Goal: Task Accomplishment & Management: Use online tool/utility

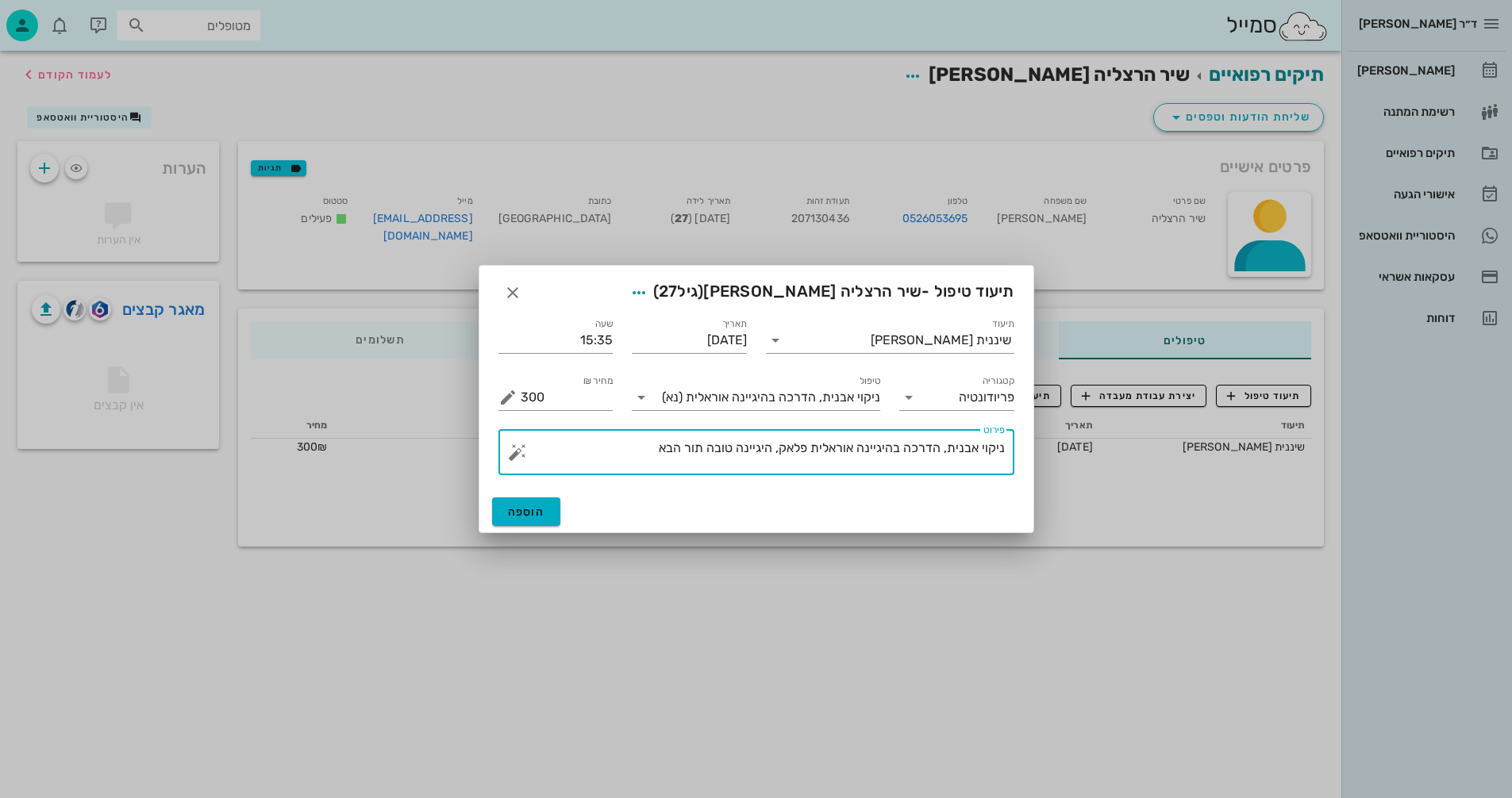
click at [647, 451] on textarea "ניקוי אבנית, הדרכה בהיגיינה אוראלית פלאק, היגיינה טובה תור הבא" at bounding box center [762, 456] width 484 height 38
type textarea "ניקוי אבנית, הדרכה בהיגיינה אוראלית פלאק, היגיינה טובה תור הבא 6ח"
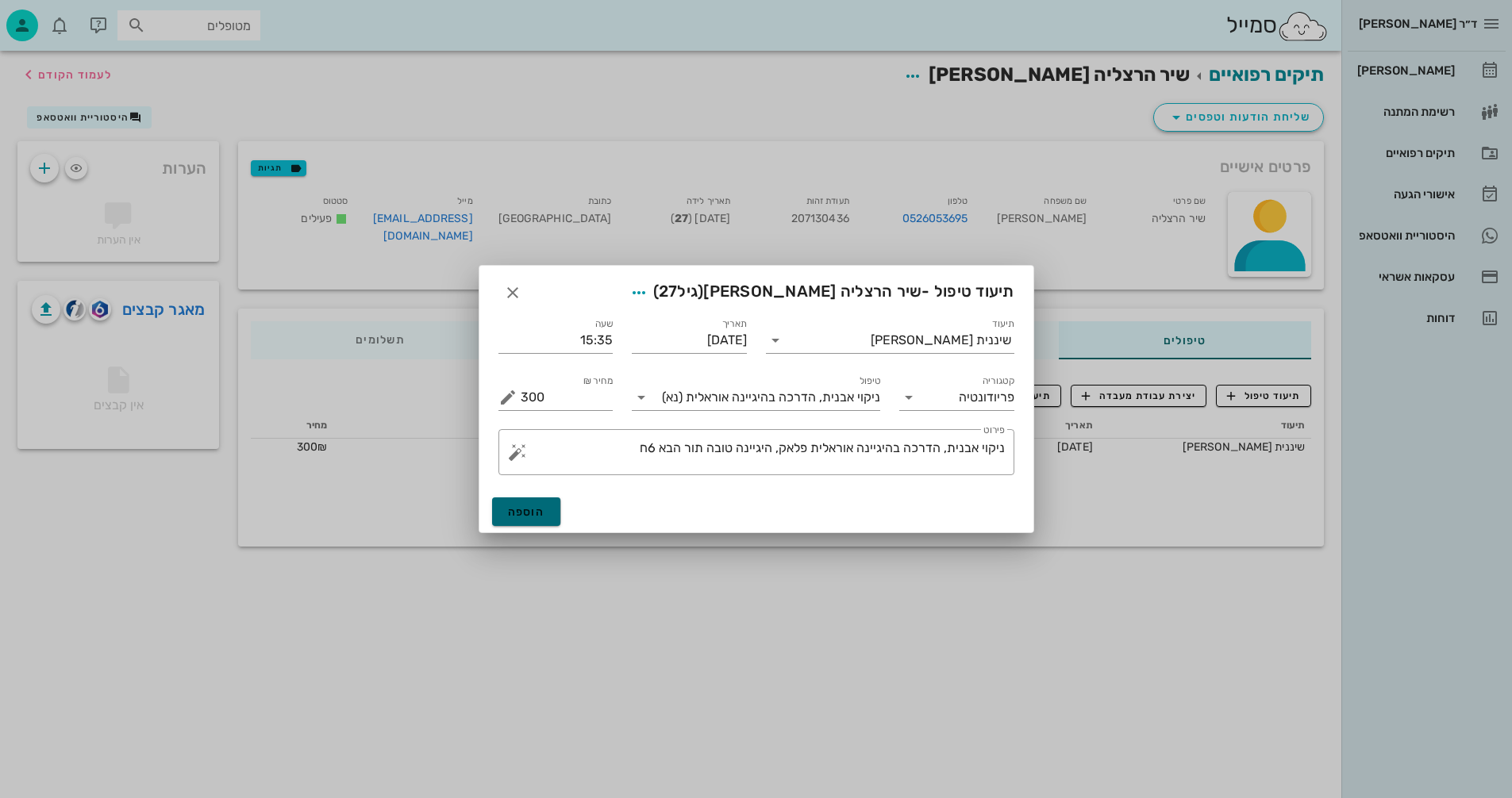
click at [521, 511] on span "הוספה" at bounding box center [526, 512] width 37 height 14
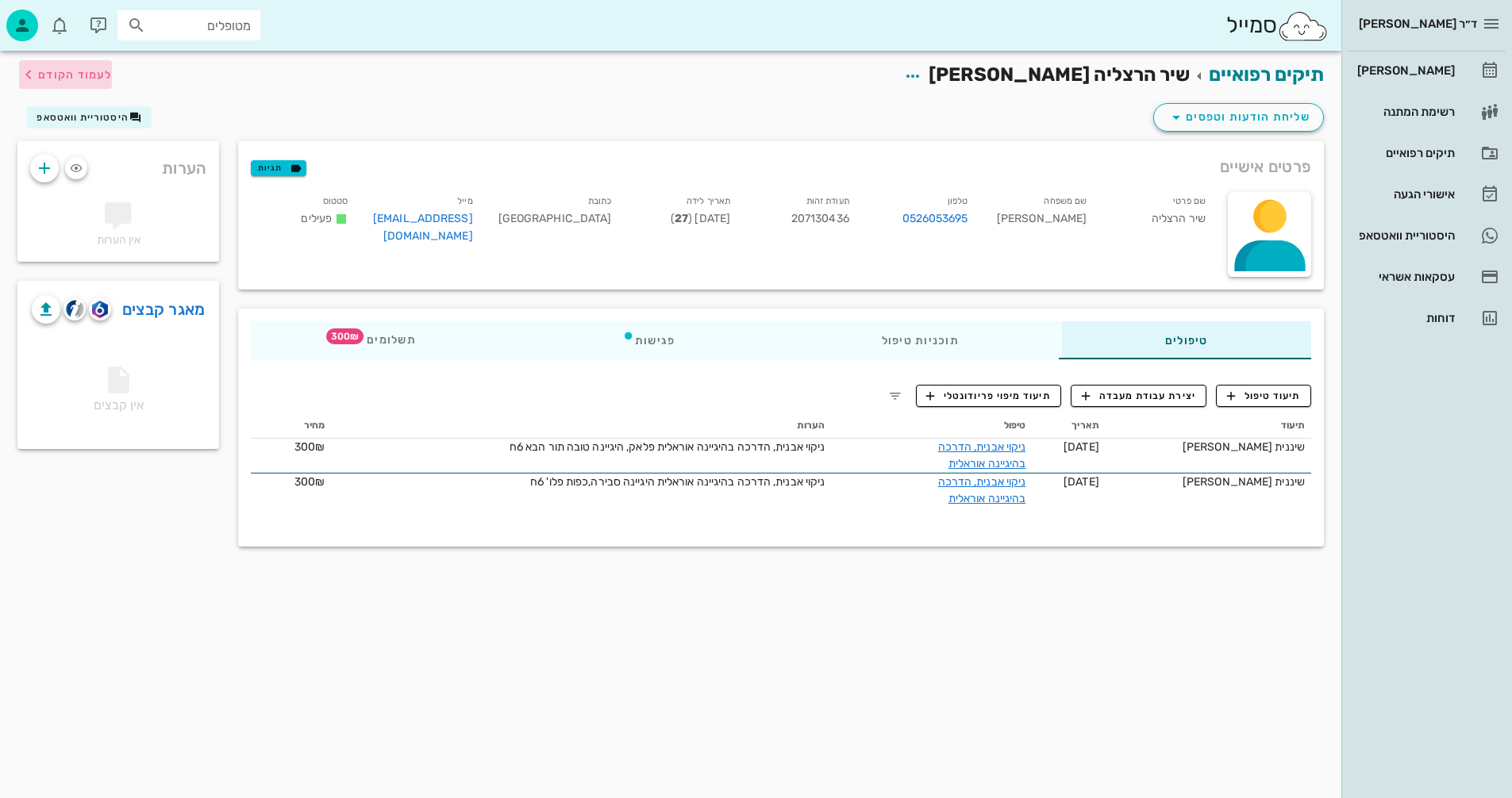
click at [95, 68] on span "לעמוד הקודם" at bounding box center [75, 75] width 74 height 14
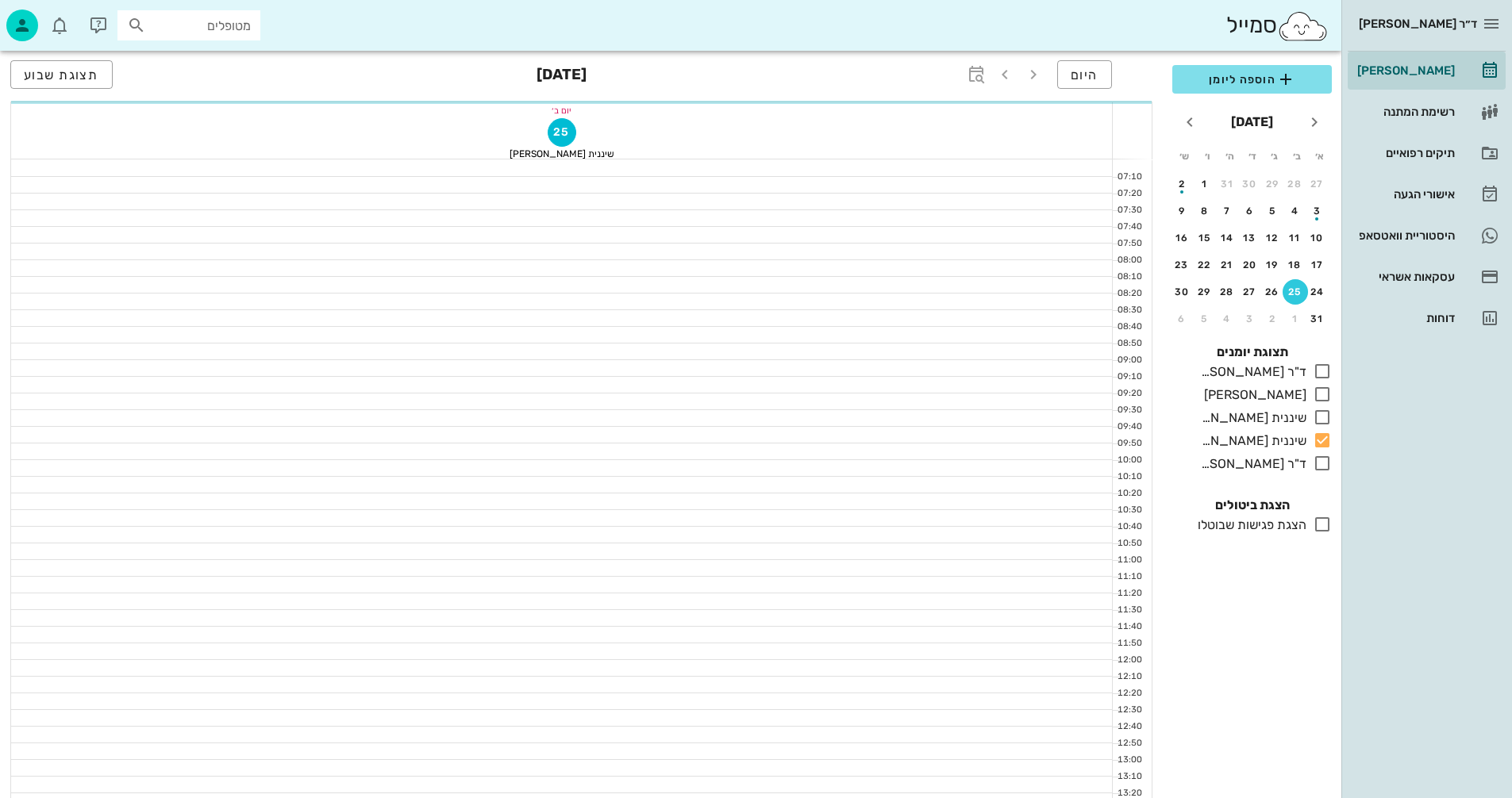
scroll to position [635, 0]
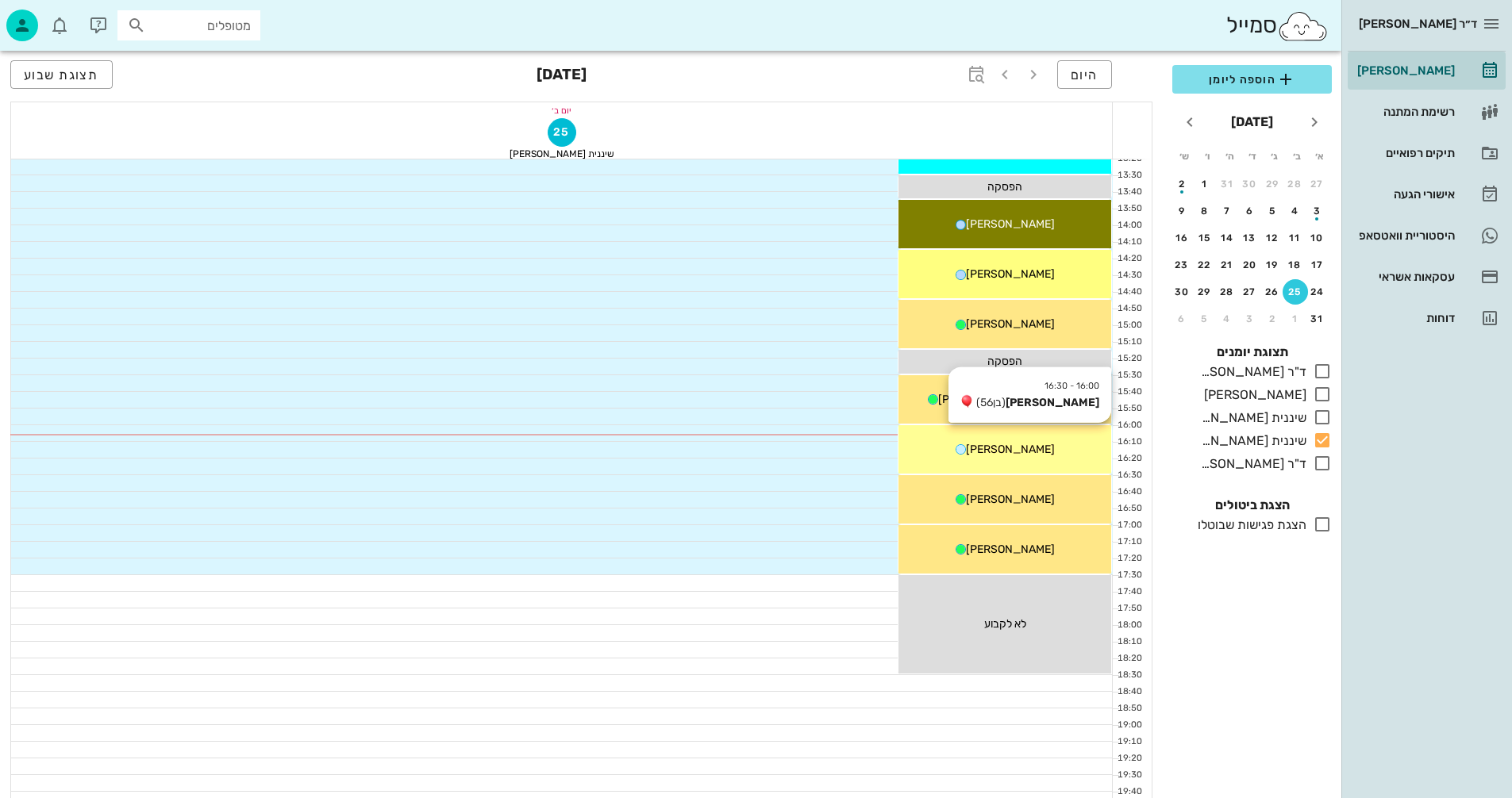
click at [986, 457] on div "16:00 - 16:30 [PERSON_NAME] (בן 56 ) [PERSON_NAME]" at bounding box center [1004, 449] width 212 height 49
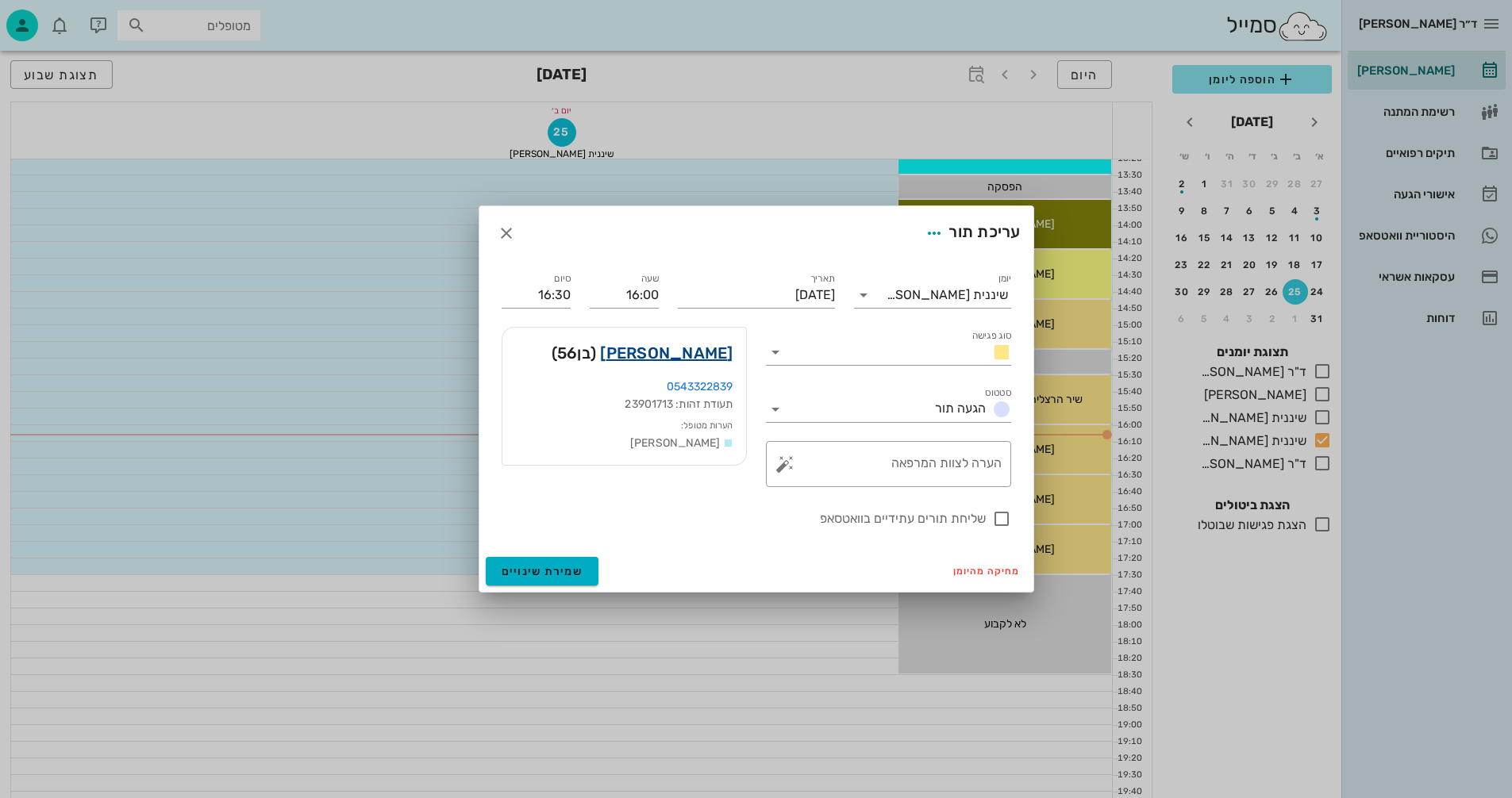
click at [716, 357] on link "[PERSON_NAME]" at bounding box center [666, 353] width 133 height 25
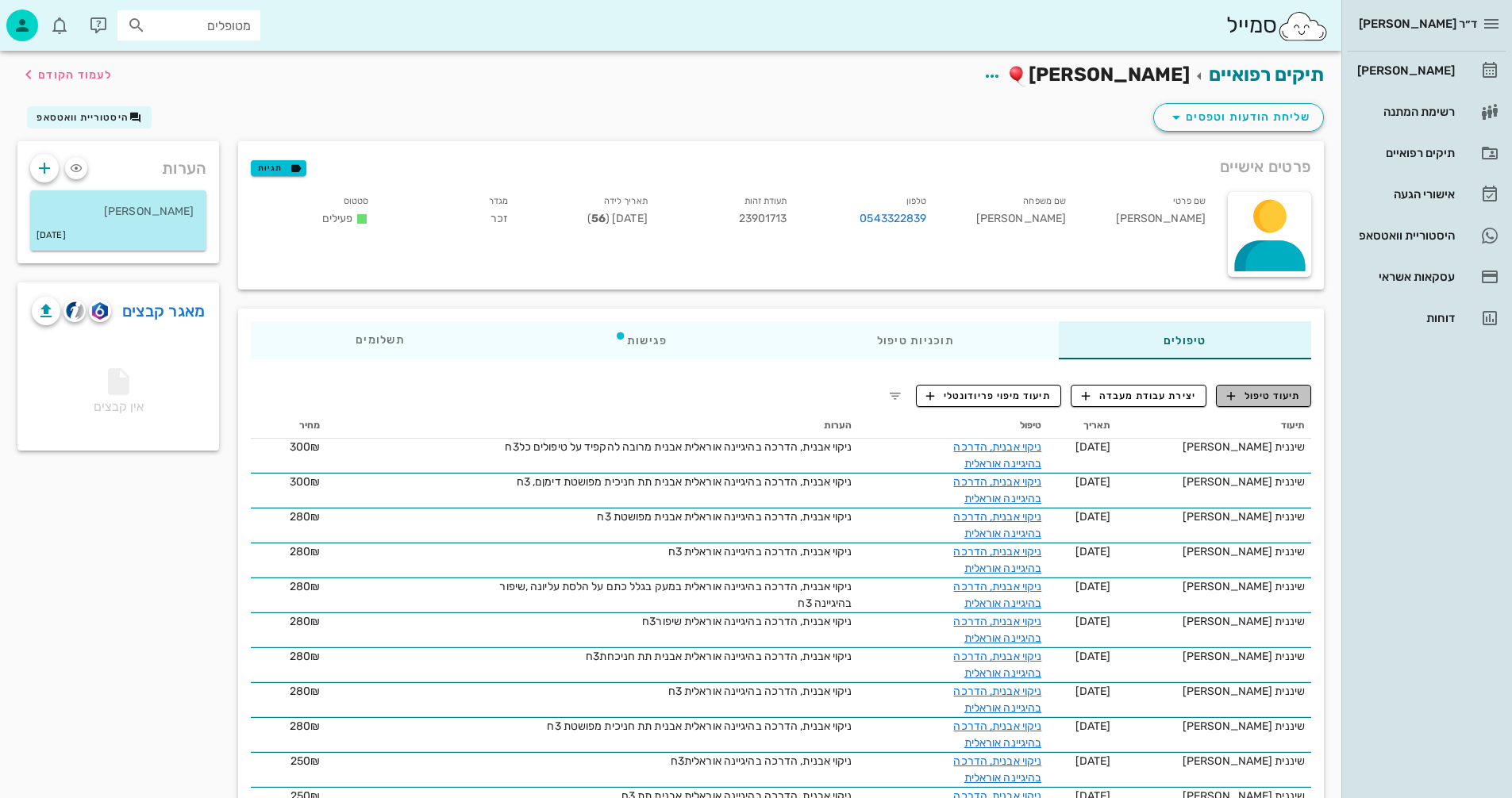
click at [1275, 400] on span "תיעוד טיפול" at bounding box center [1264, 396] width 74 height 14
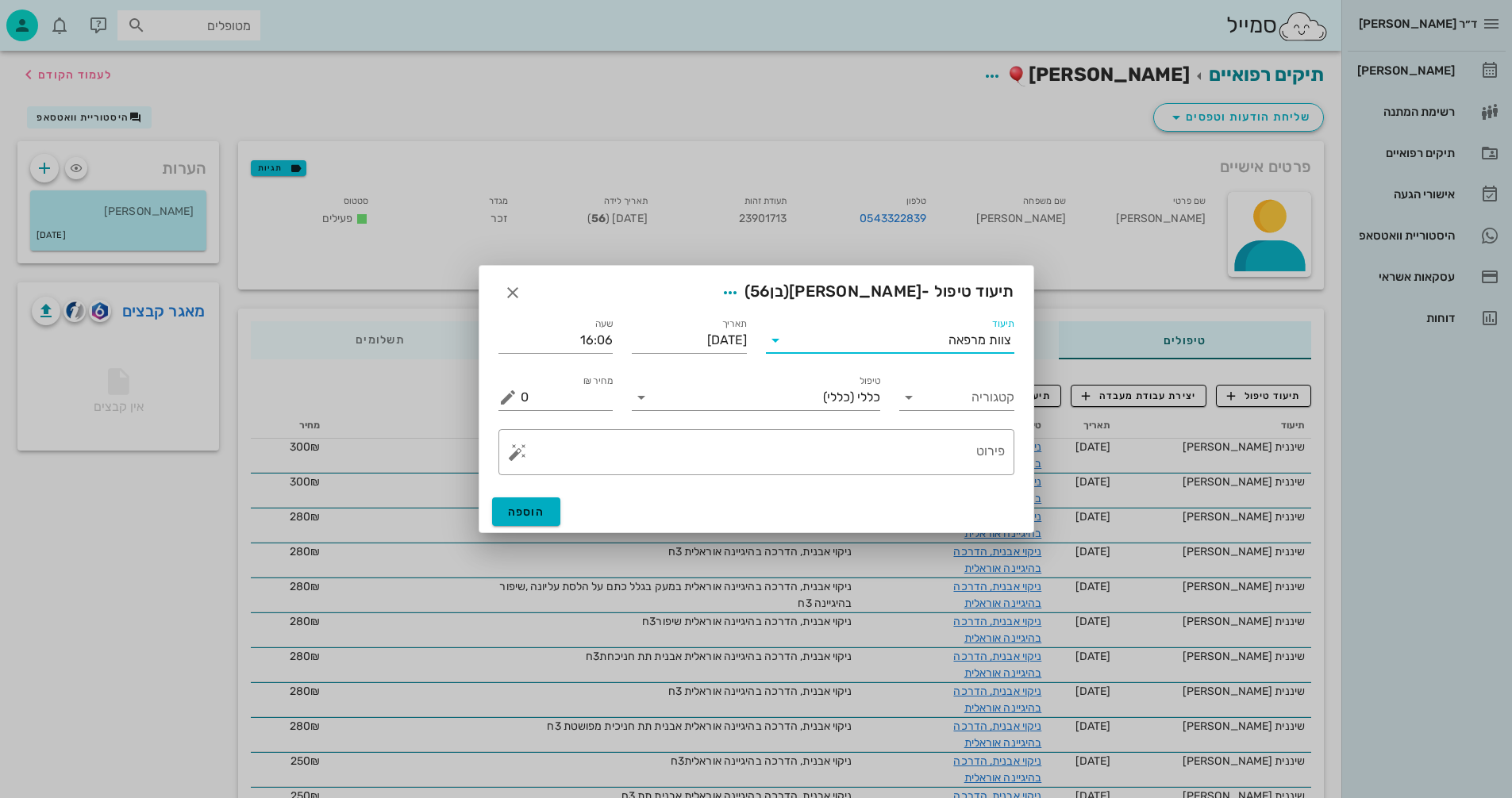
click at [882, 335] on input "תיעוד" at bounding box center [868, 340] width 160 height 25
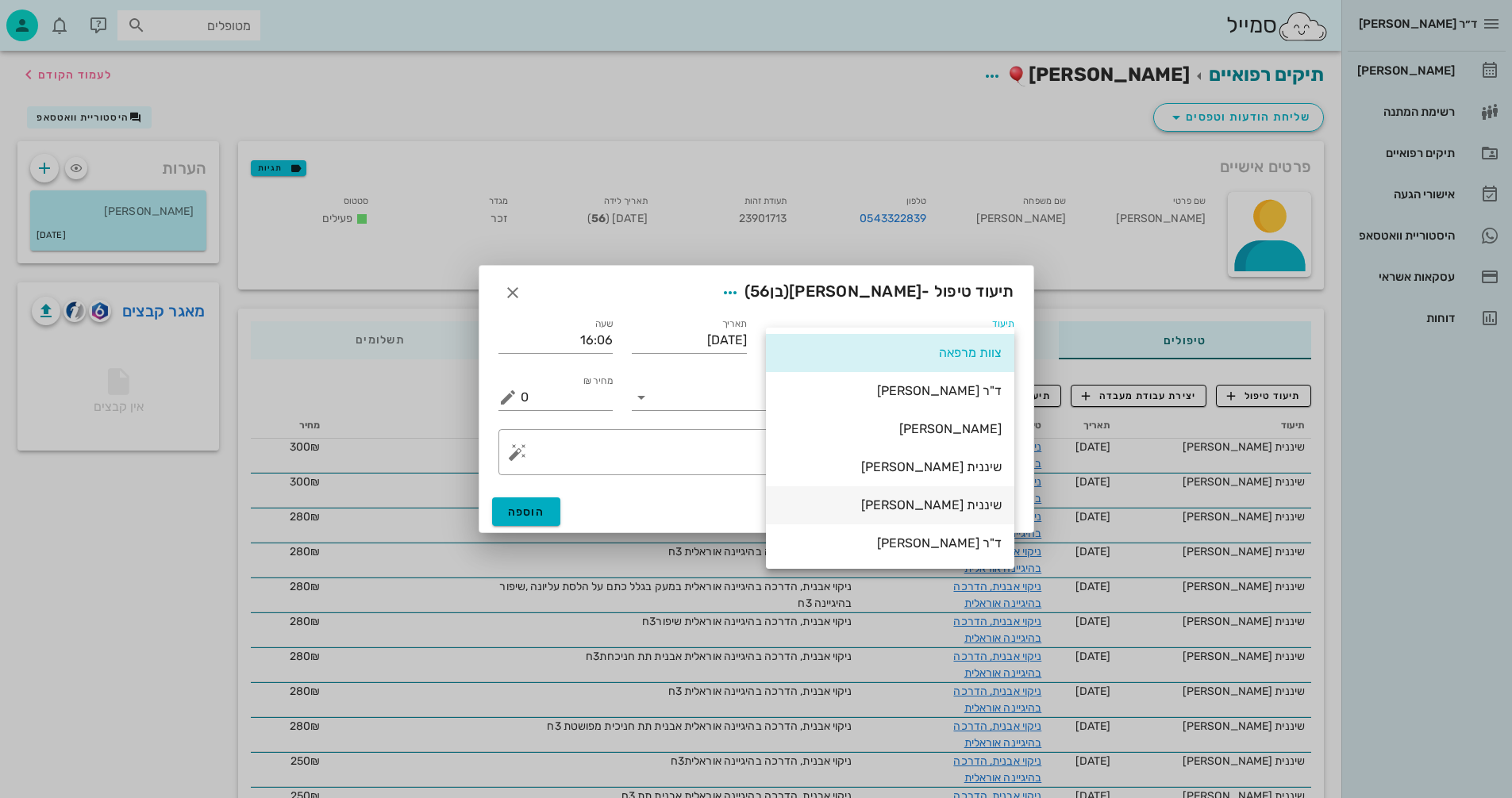
click at [963, 507] on div "שיננית [PERSON_NAME]" at bounding box center [890, 504] width 223 height 15
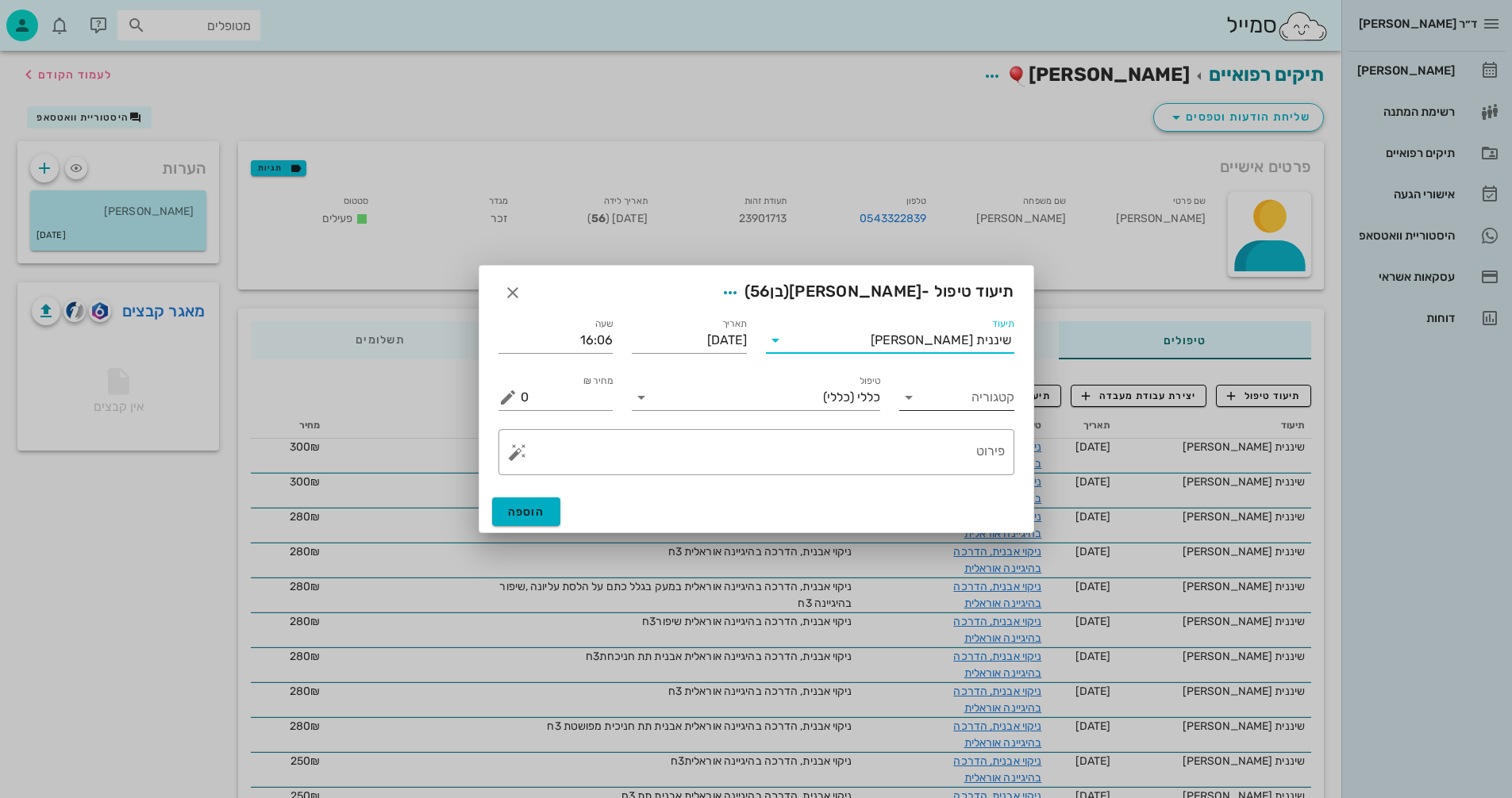
click at [913, 403] on icon at bounding box center [908, 397] width 19 height 19
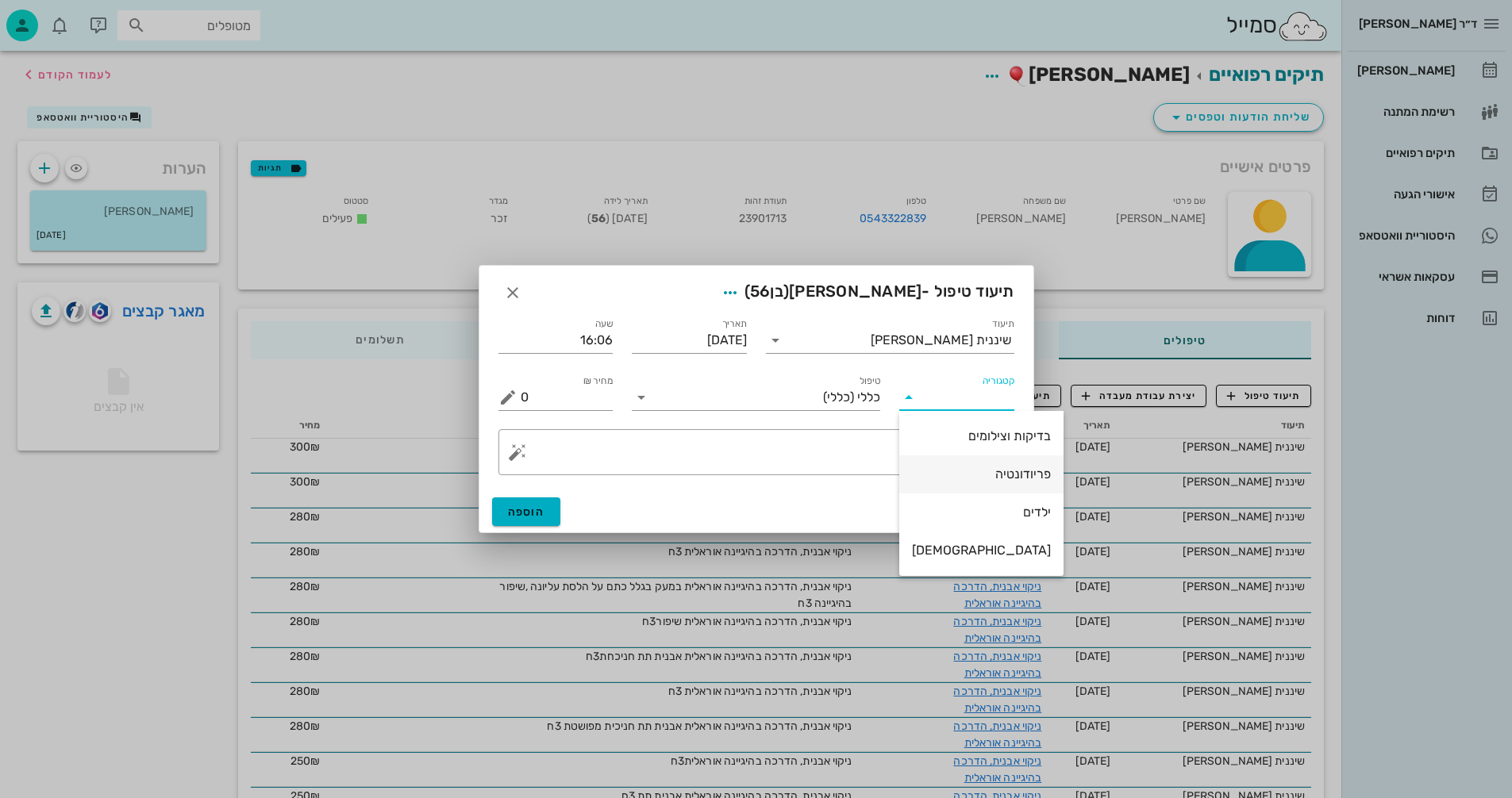
click at [949, 472] on div "פריודונטיה" at bounding box center [981, 473] width 139 height 15
type input "פריודונטיה"
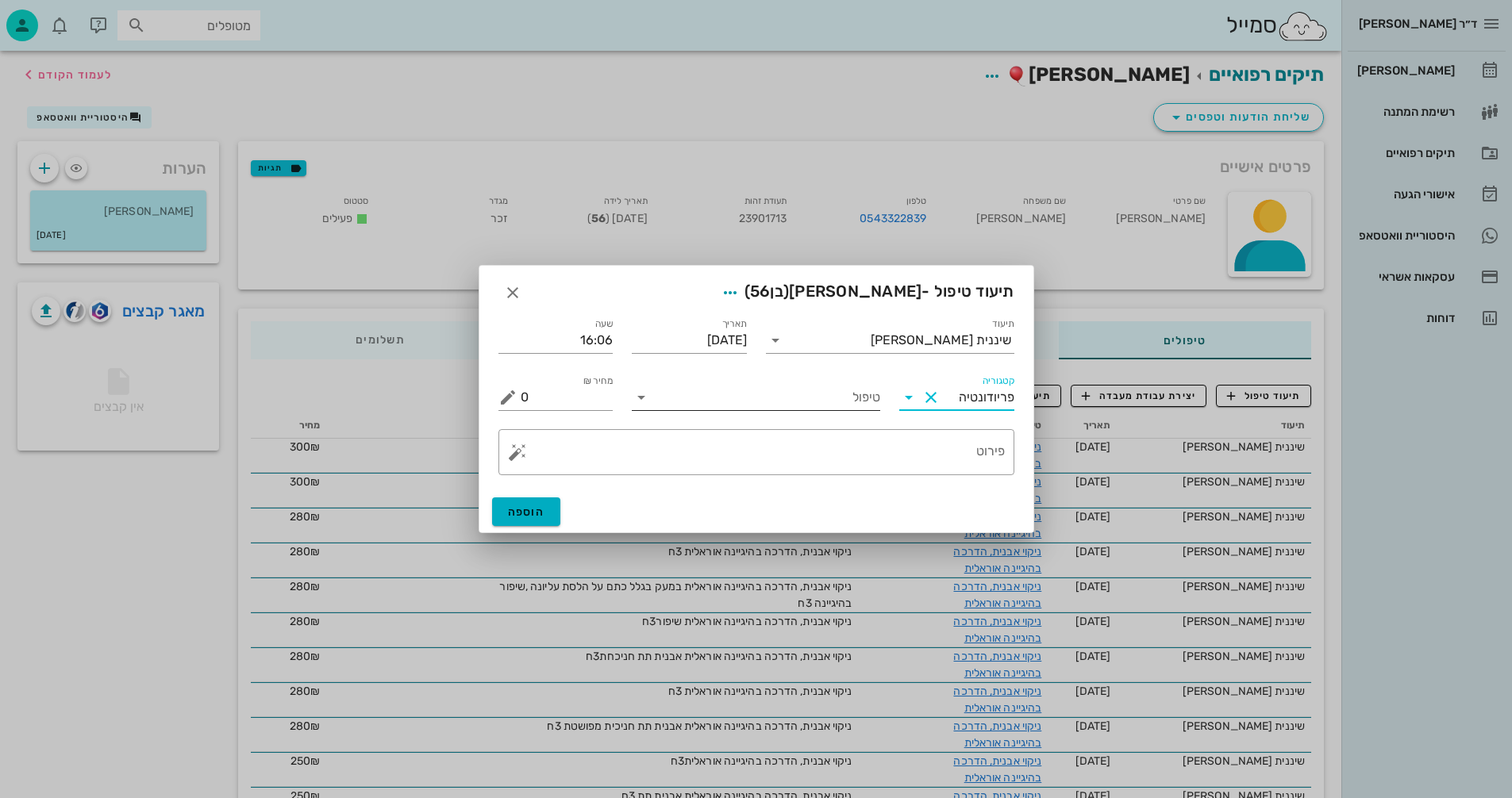
click at [702, 399] on input "טיפול" at bounding box center [766, 397] width 226 height 25
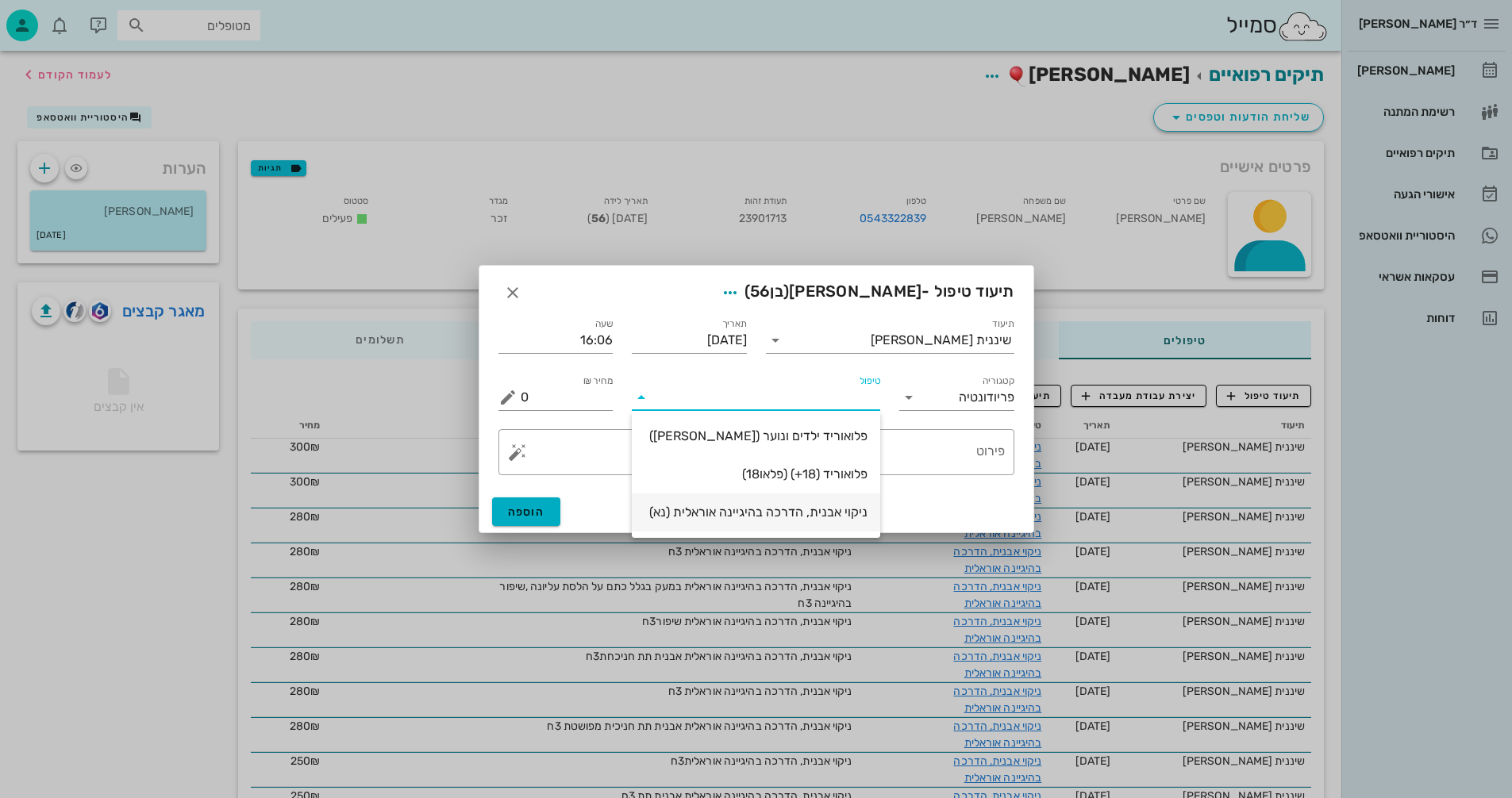
click at [792, 510] on div "ניקוי אבנית, הדרכה בהיגיינה אוראלית (נא)" at bounding box center [756, 511] width 223 height 15
type input "300"
type textarea "ניקוי אבנית, הדרכה בהיגיינה אוראלית פלאק, תור הבא"
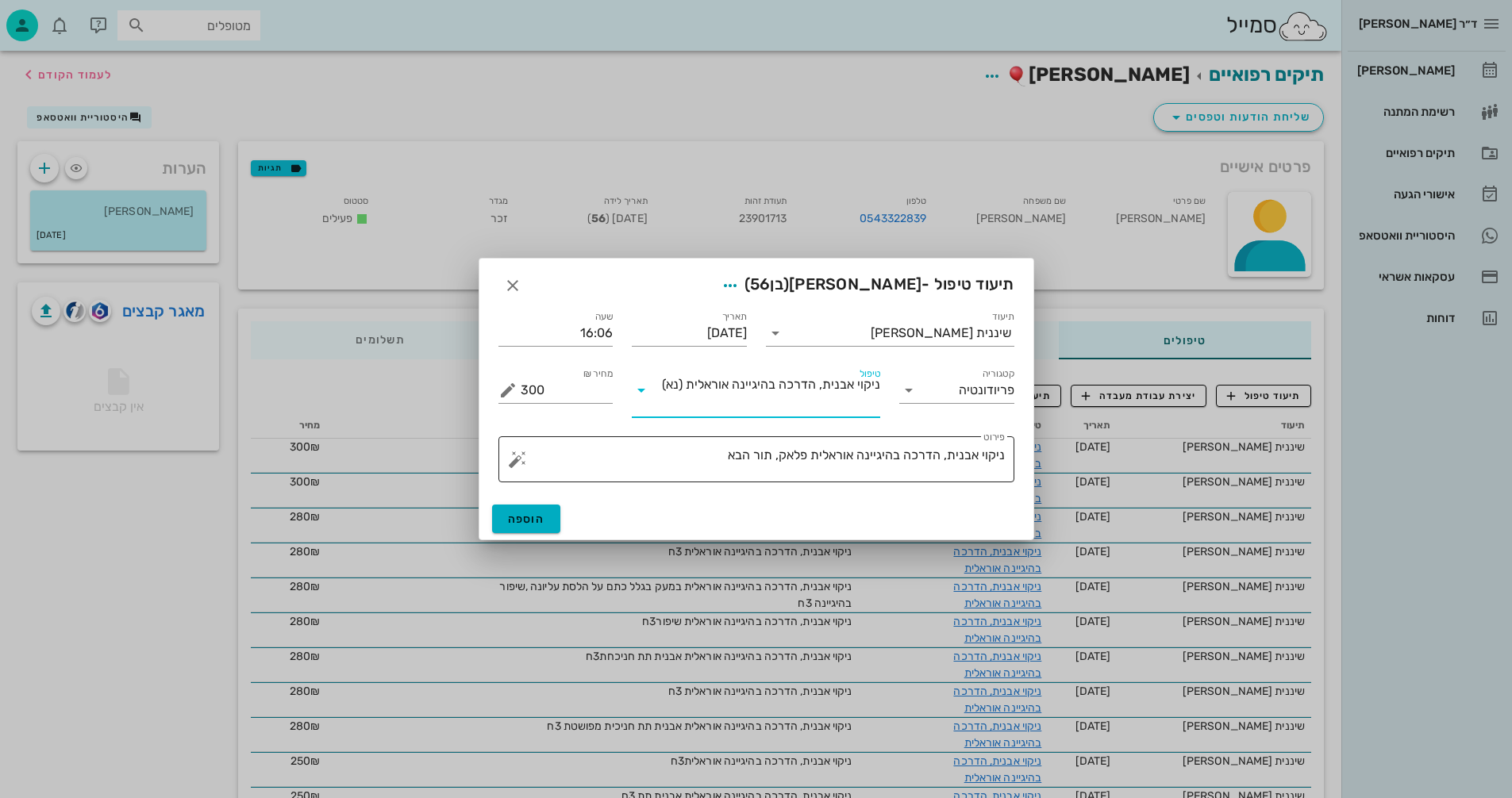
click at [774, 458] on textarea "ניקוי אבנית, הדרכה בהיגיינה אוראלית פלאק, תור הבא" at bounding box center [762, 463] width 484 height 38
